Goal: Navigation & Orientation: Find specific page/section

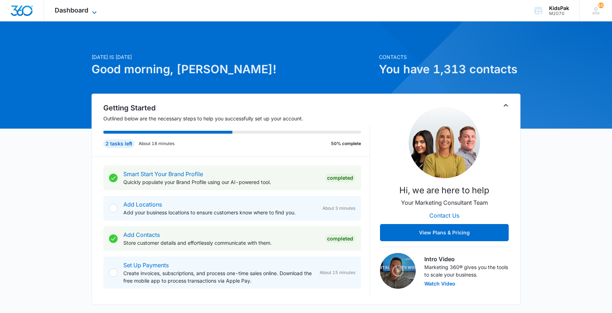
click at [78, 11] on span "Dashboard" at bounding box center [72, 10] width 34 height 8
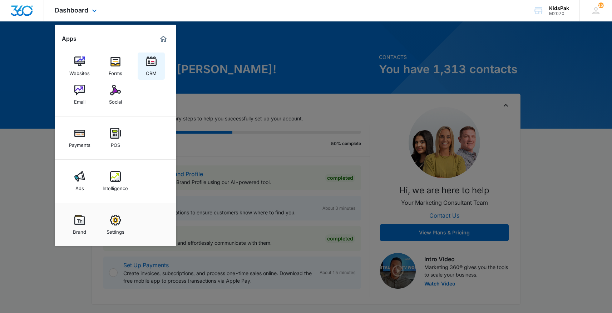
click at [152, 61] on img at bounding box center [151, 61] width 11 height 11
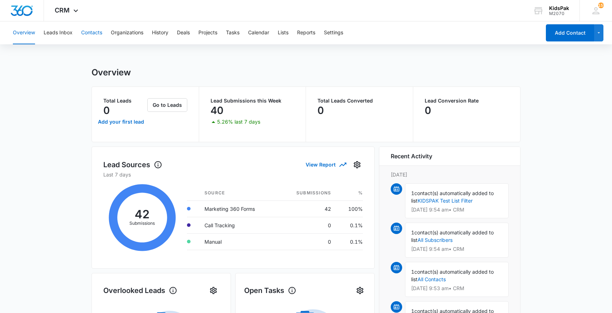
click at [94, 35] on button "Contacts" at bounding box center [91, 32] width 21 height 23
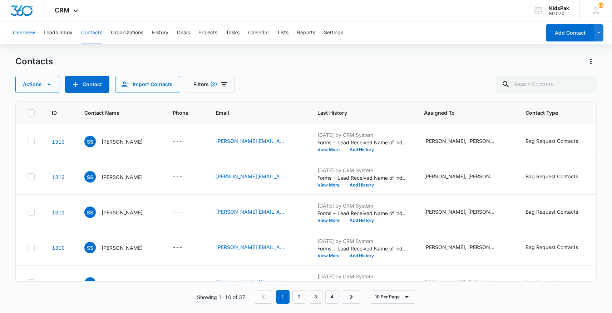
click at [29, 33] on button "Overview" at bounding box center [24, 32] width 22 height 23
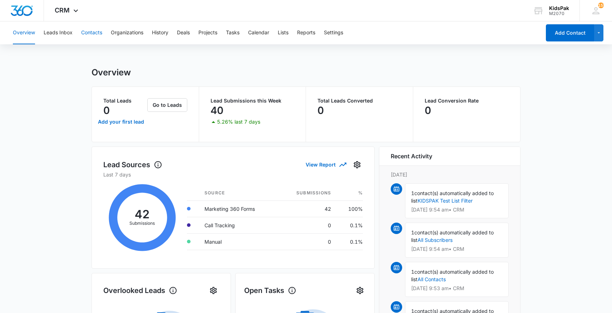
click at [92, 34] on button "Contacts" at bounding box center [91, 32] width 21 height 23
